Goal: Navigation & Orientation: Go to known website

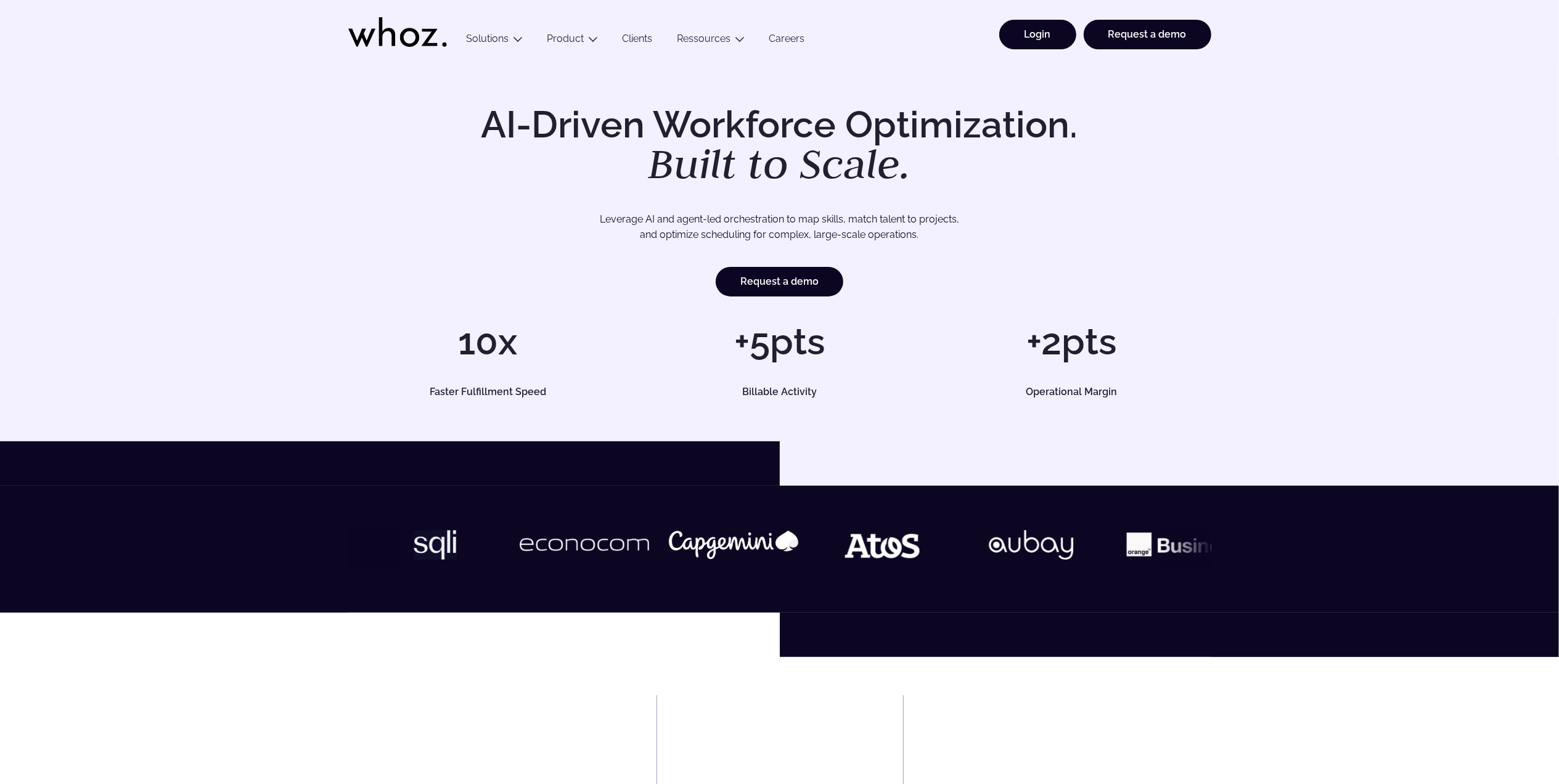
click at [1053, 23] on link "Login" at bounding box center [1037, 35] width 77 height 30
